Goal: Task Accomplishment & Management: Use online tool/utility

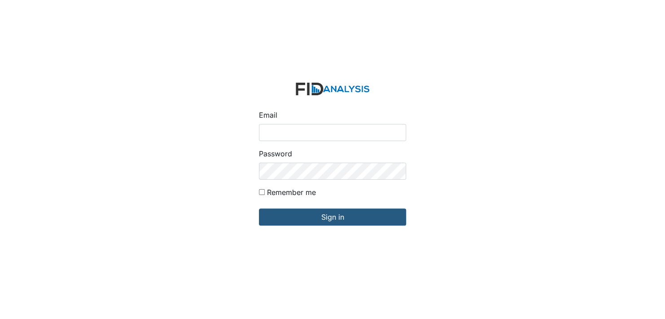
click at [288, 136] on input "Email" at bounding box center [332, 132] width 147 height 17
type input "[EMAIL_ADDRESS][DOMAIN_NAME]"
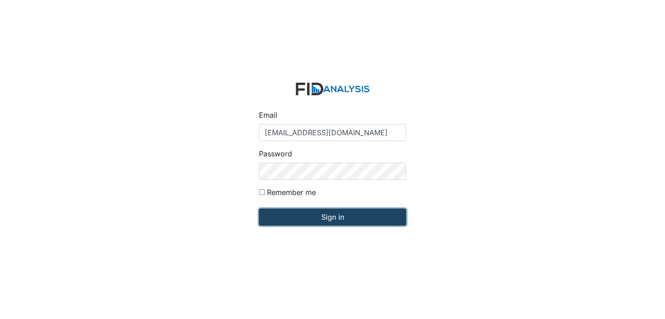
click at [332, 215] on input "Sign in" at bounding box center [332, 216] width 147 height 17
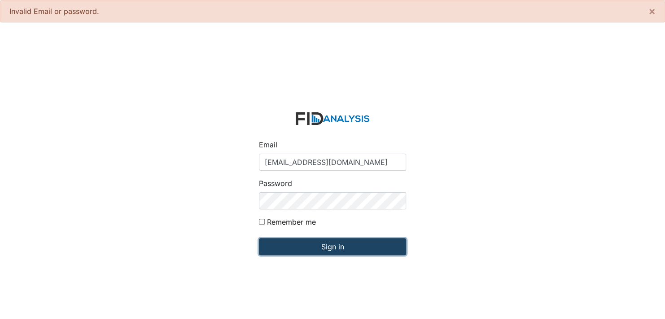
click at [341, 249] on input "Sign in" at bounding box center [332, 246] width 147 height 17
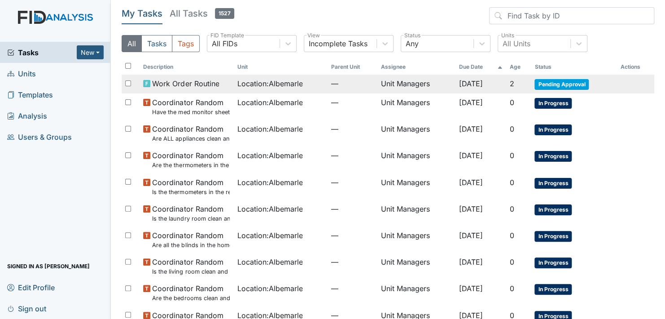
click at [568, 81] on span "Pending Approval" at bounding box center [561, 84] width 54 height 11
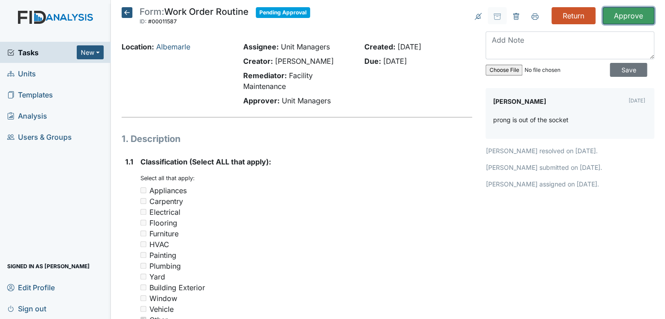
click at [621, 17] on input "Approve" at bounding box center [629, 15] width 52 height 17
